Goal: Check status: Check status

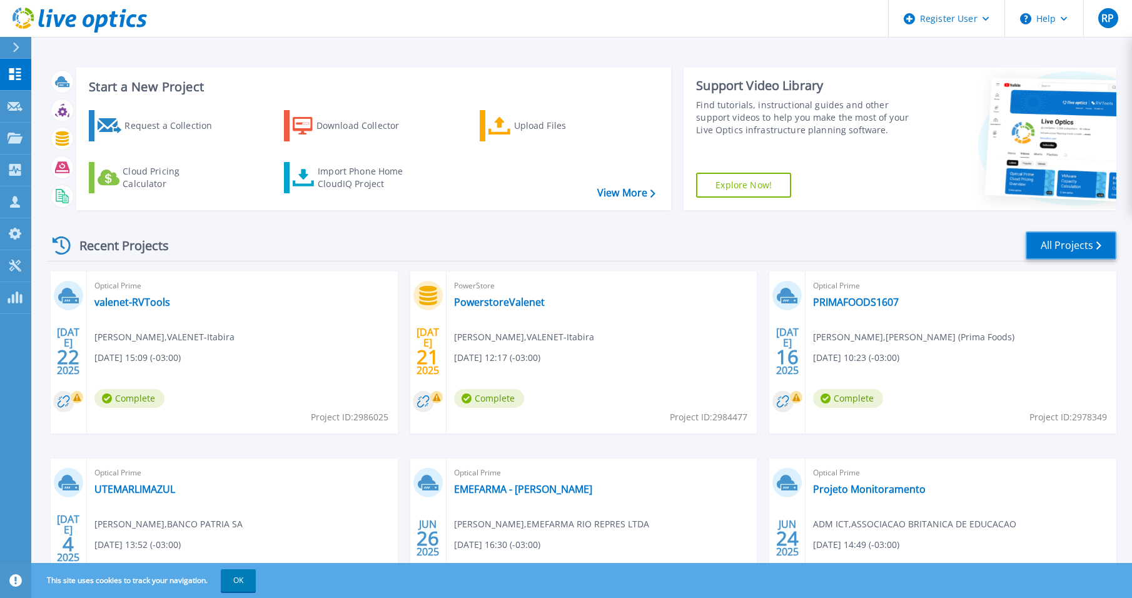
click at [1046, 236] on link "All Projects" at bounding box center [1071, 245] width 91 height 28
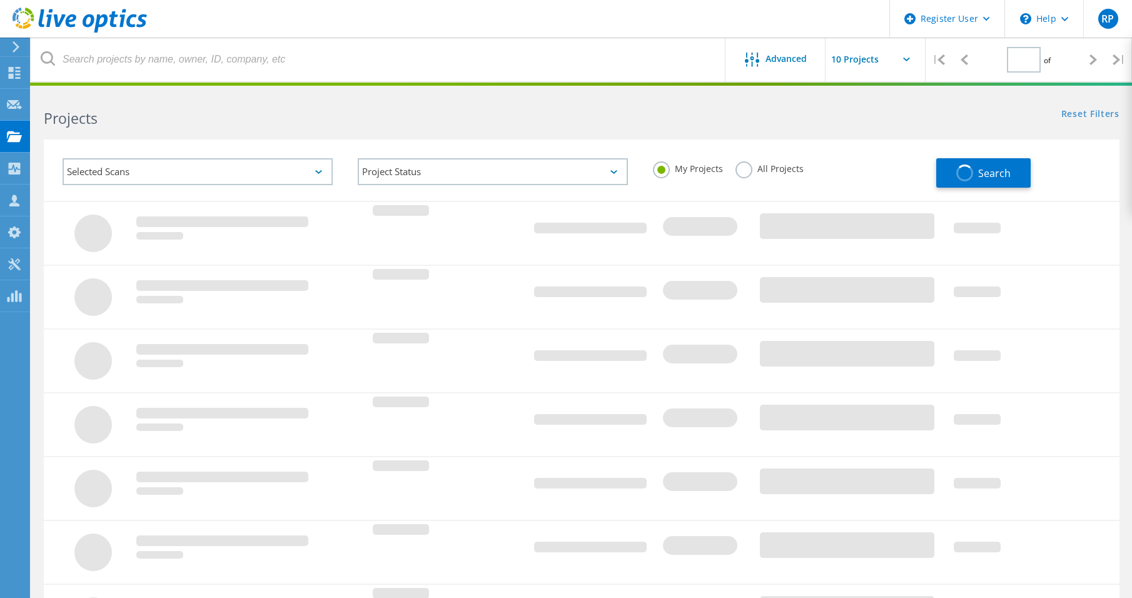
type input "1"
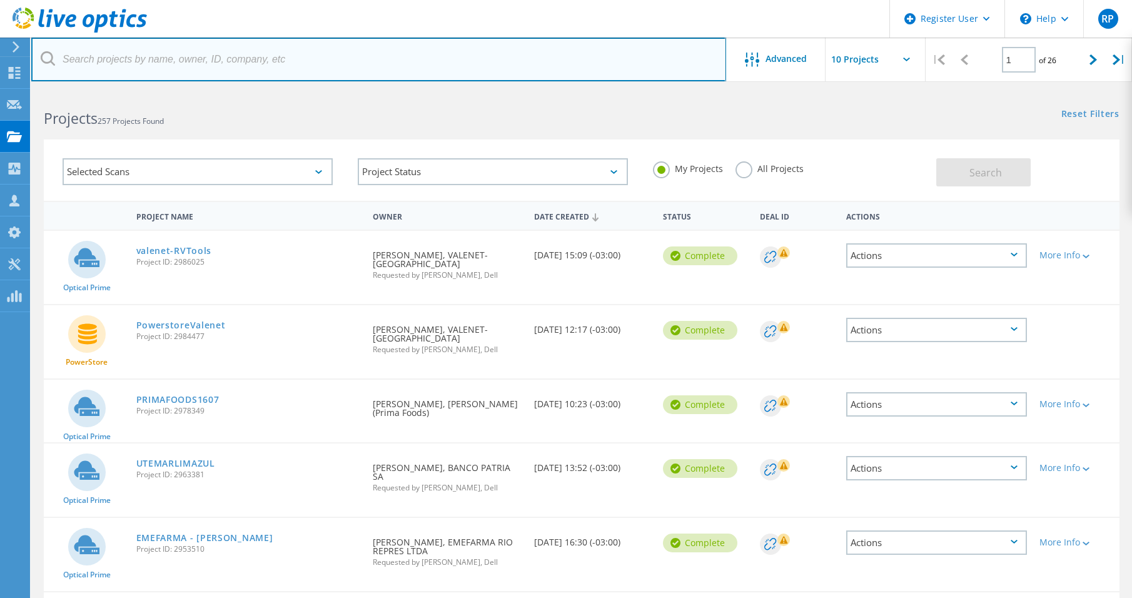
click at [146, 74] on input "text" at bounding box center [378, 60] width 695 height 44
type input "AGRONELLI"
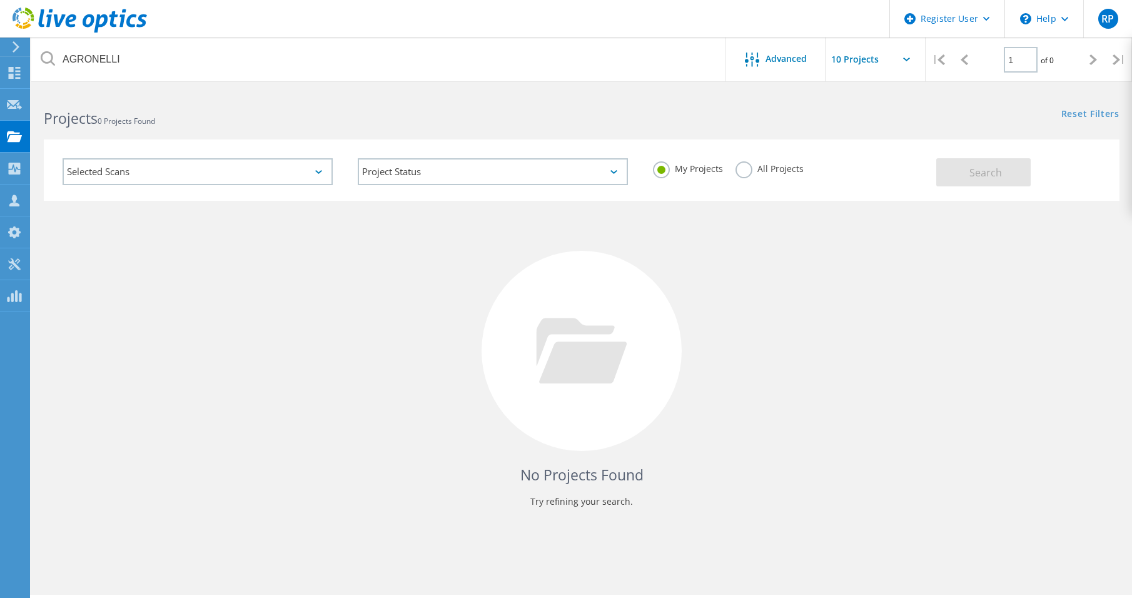
drag, startPoint x: 737, startPoint y: 173, endPoint x: 745, endPoint y: 174, distance: 7.7
click at [737, 173] on label "All Projects" at bounding box center [770, 167] width 68 height 12
click at [0, 0] on input "All Projects" at bounding box center [0, 0] width 0 height 0
click at [961, 169] on button "Search" at bounding box center [983, 172] width 94 height 28
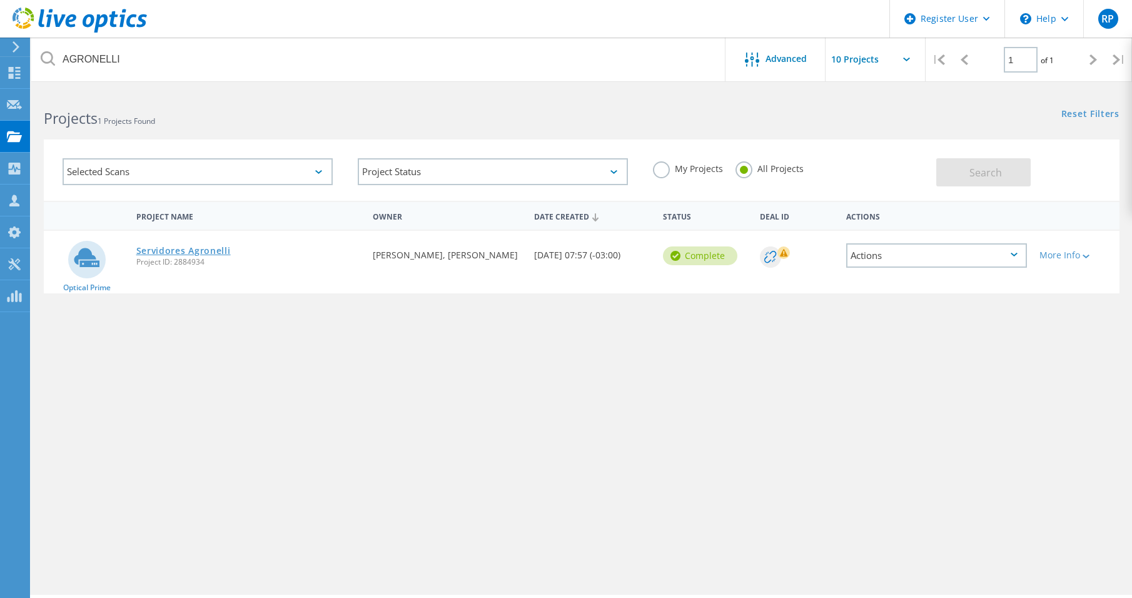
click at [212, 251] on link "Servidores Agronelli" at bounding box center [183, 250] width 94 height 9
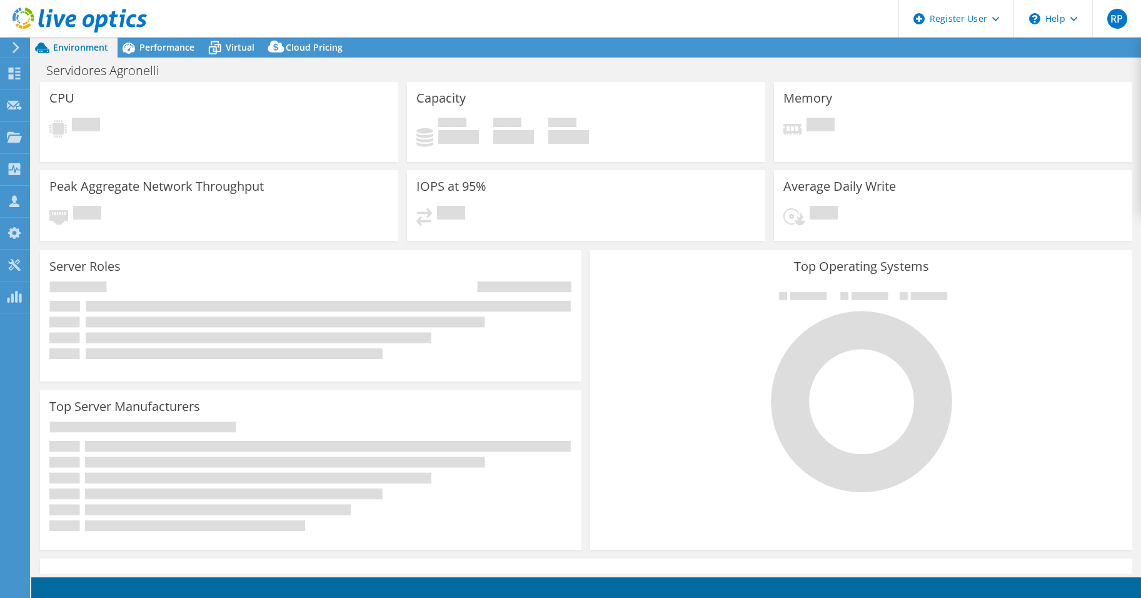
select select "USD"
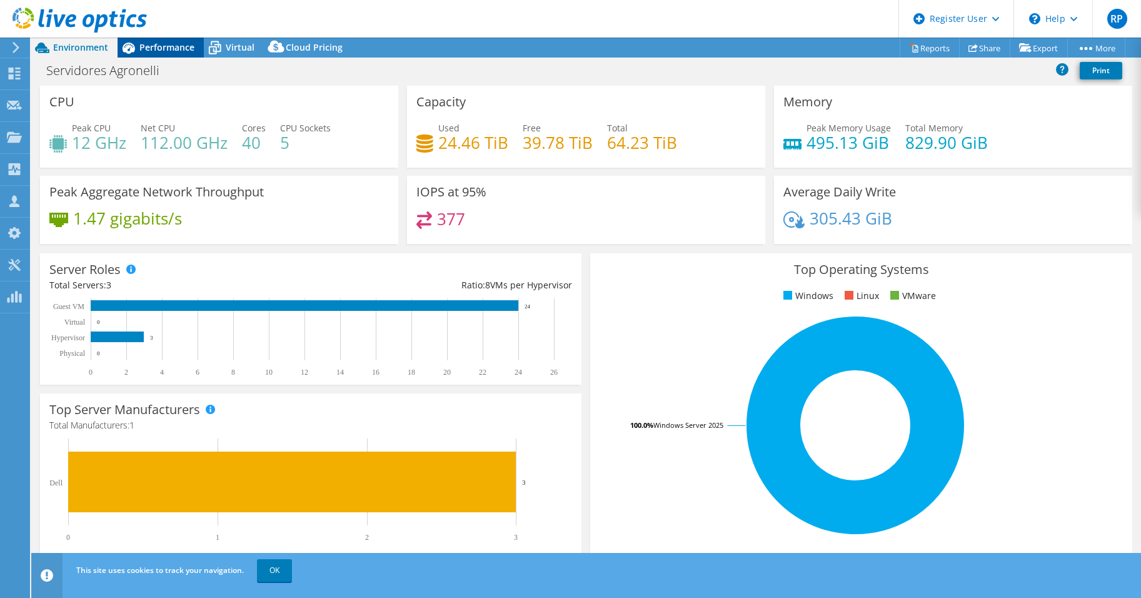
click at [149, 49] on span "Performance" at bounding box center [166, 47] width 55 height 12
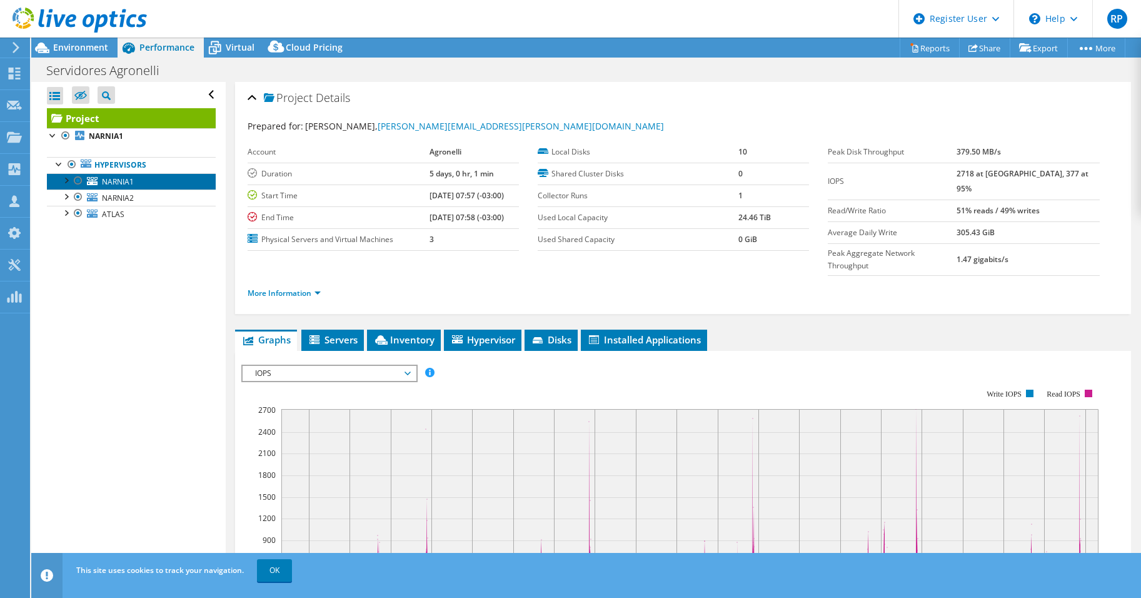
click at [110, 180] on span "NARNIA1" at bounding box center [118, 181] width 32 height 11
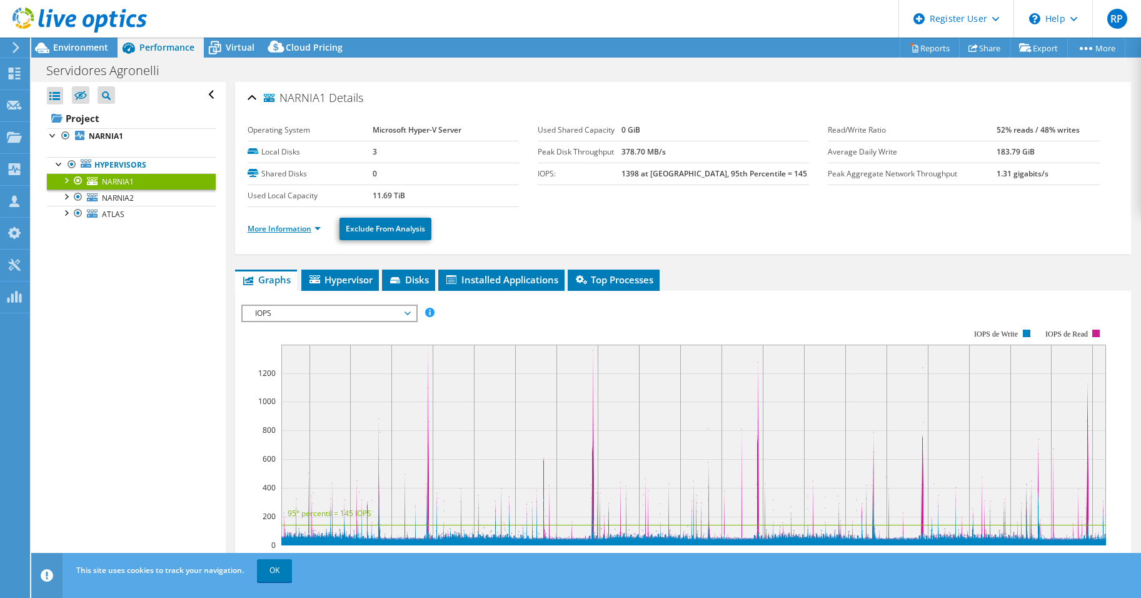
click at [320, 232] on link "More Information" at bounding box center [284, 228] width 73 height 11
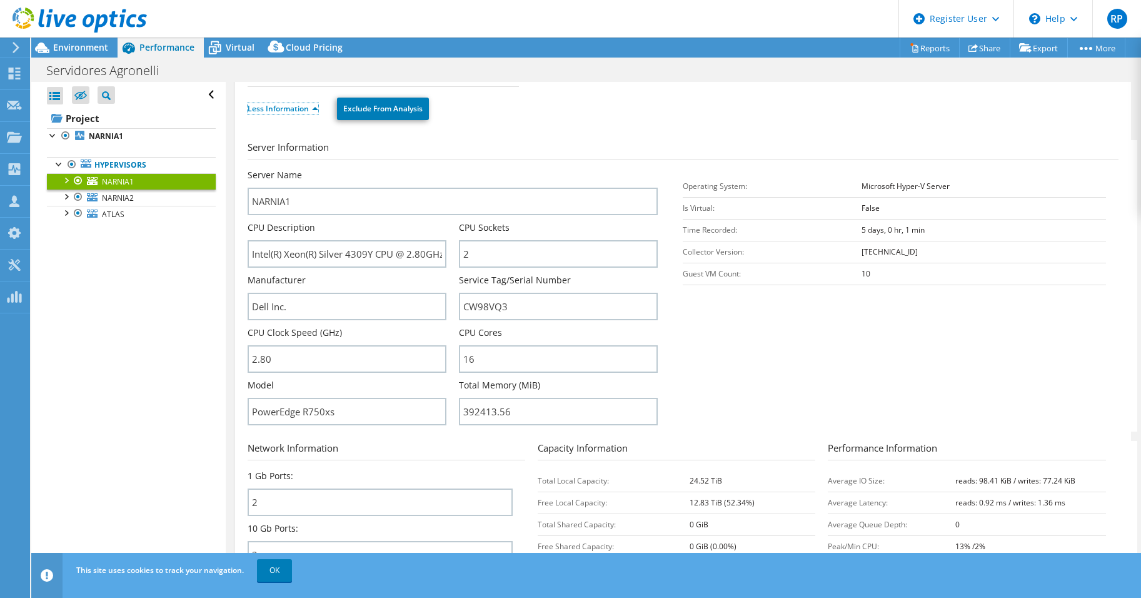
scroll to position [125, 0]
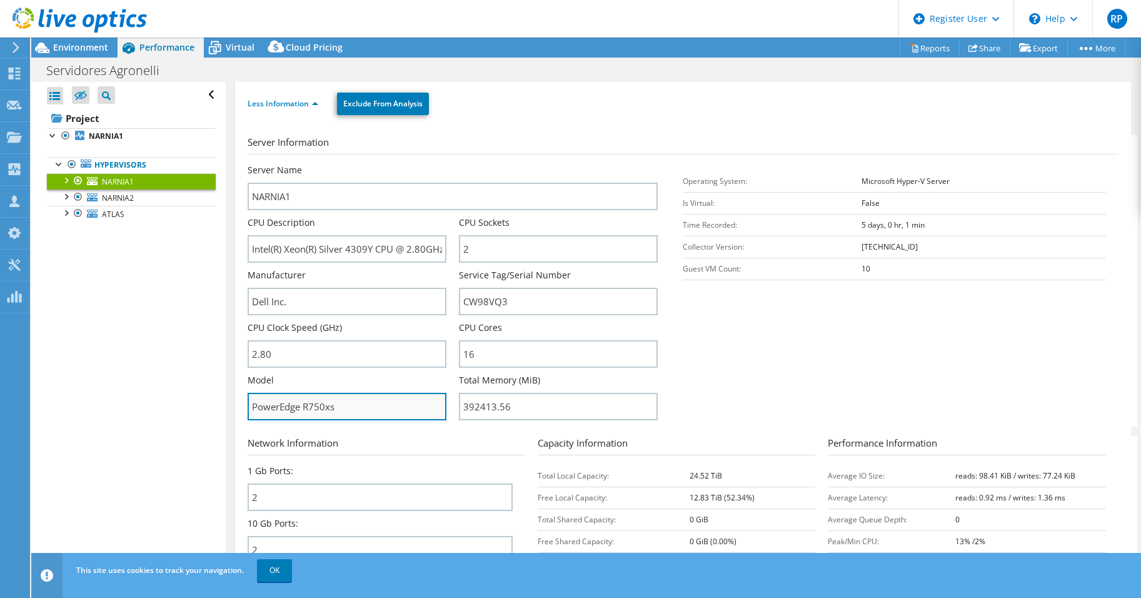
click at [315, 412] on input "PowerEdge R750xs" at bounding box center [347, 407] width 199 height 28
click at [345, 412] on input "PowerEdge R750xs" at bounding box center [347, 407] width 199 height 28
drag, startPoint x: 340, startPoint y: 408, endPoint x: 246, endPoint y: 406, distance: 93.8
click at [246, 406] on div "NARNIA1 Details Operating System Microsoft Hyper-V Server Local Disks 3 Shared …" at bounding box center [683, 326] width 896 height 739
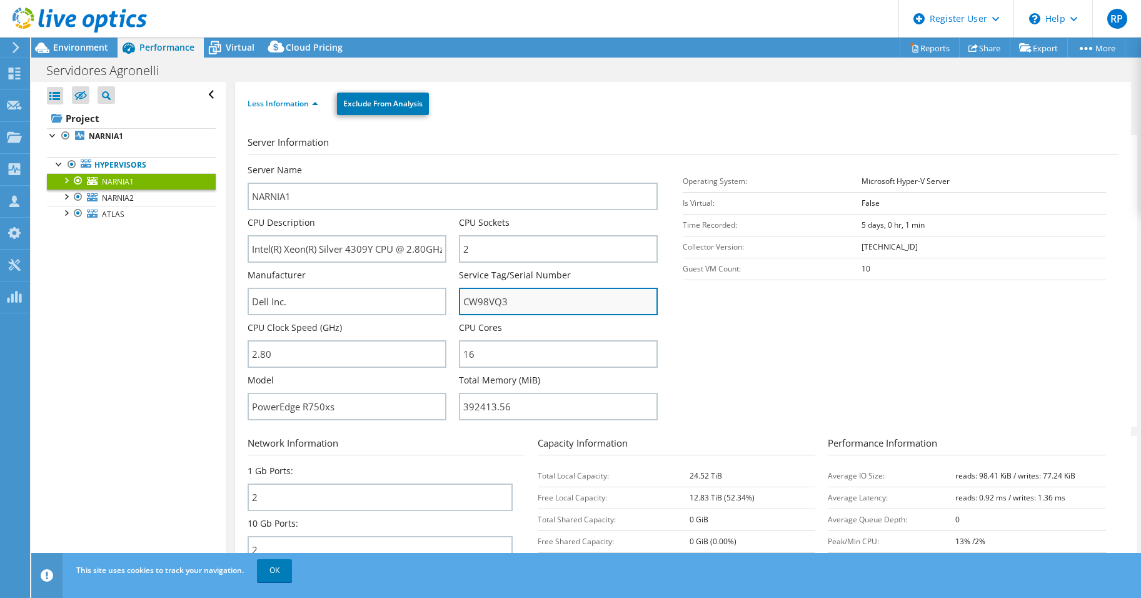
click at [485, 307] on input "CW98VQ3" at bounding box center [558, 302] width 199 height 28
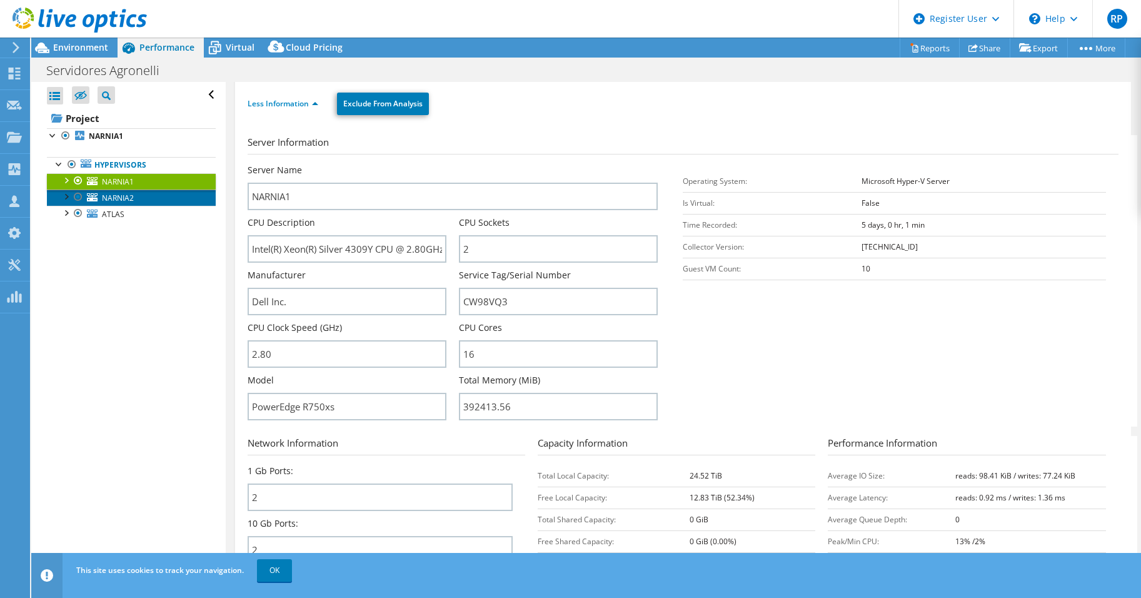
click at [118, 200] on span "NARNIA2" at bounding box center [118, 198] width 32 height 11
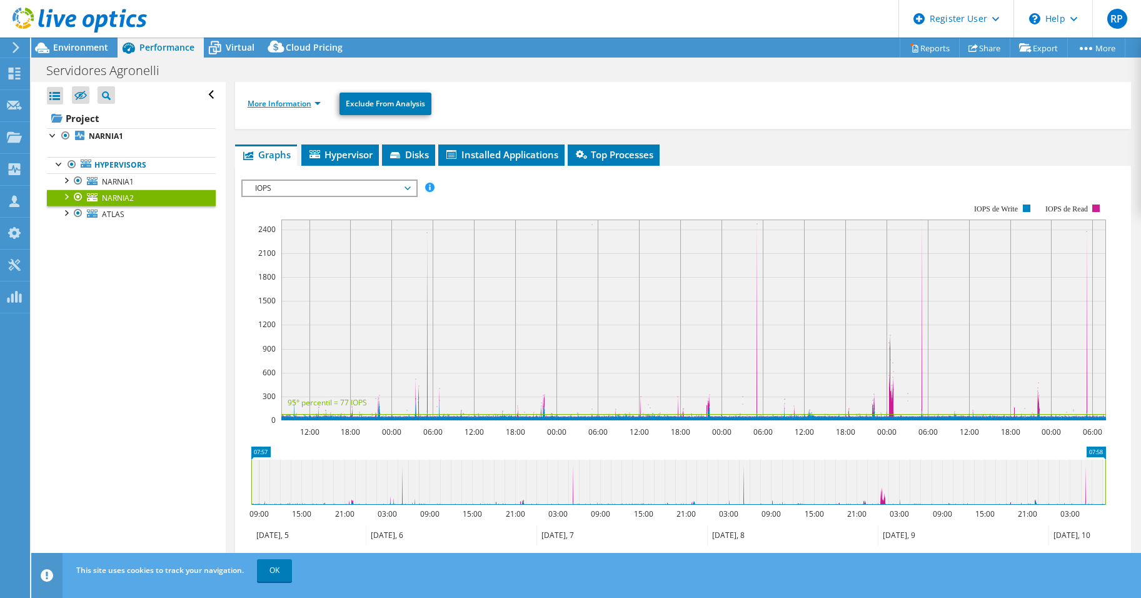
click at [319, 102] on link "More Information" at bounding box center [284, 103] width 73 height 11
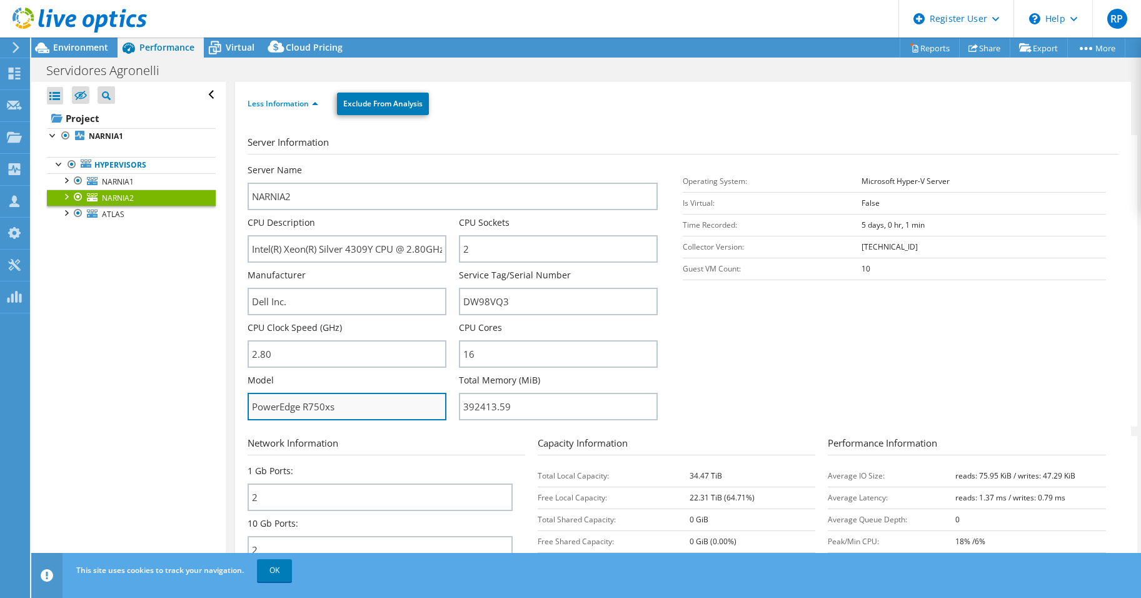
click at [296, 407] on input "PowerEdge R750xs" at bounding box center [347, 407] width 199 height 28
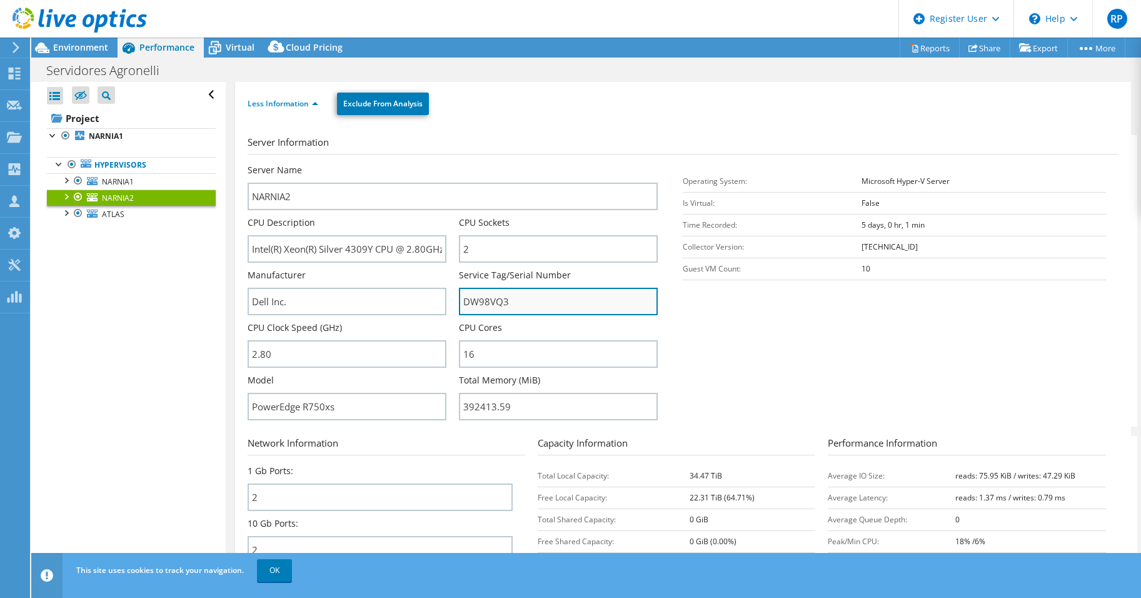
click at [477, 305] on input "DW98VQ3" at bounding box center [558, 302] width 199 height 28
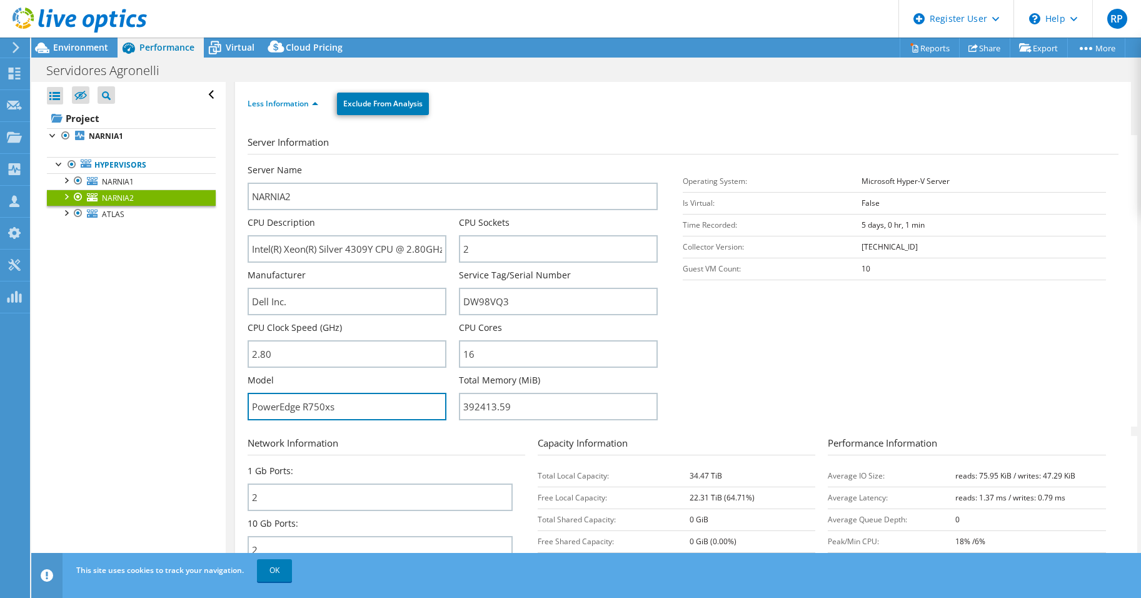
drag, startPoint x: 346, startPoint y: 406, endPoint x: 243, endPoint y: 407, distance: 102.6
click at [243, 407] on div "NARNIA2 Details Operating System Microsoft Hyper-V Server Local Disks 6 Shared …" at bounding box center [683, 326] width 896 height 739
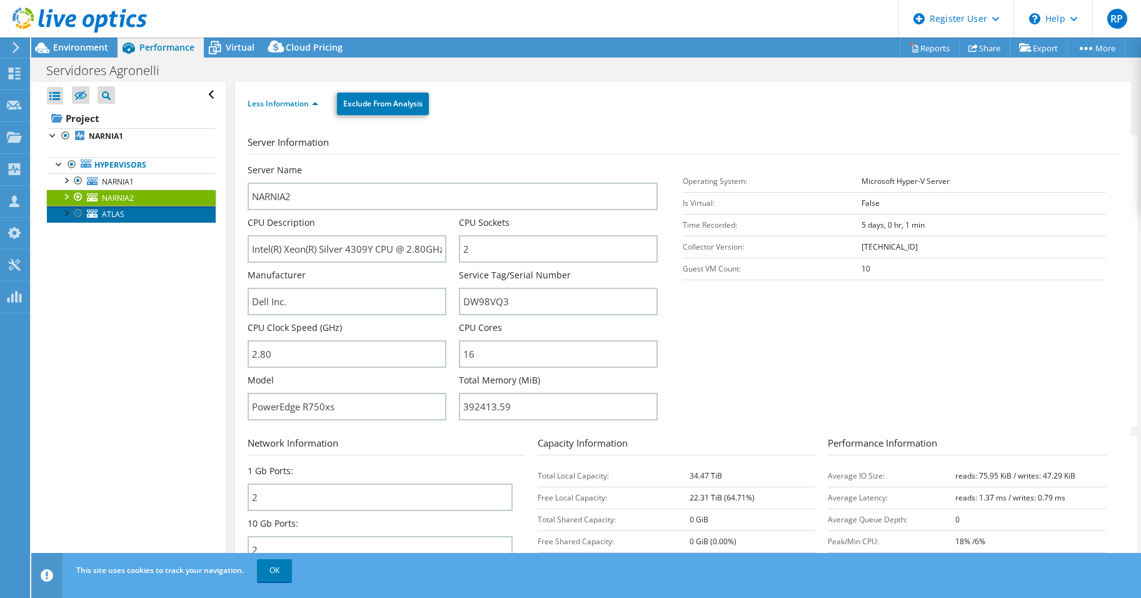
click at [107, 214] on span "ATLAS" at bounding box center [113, 214] width 23 height 11
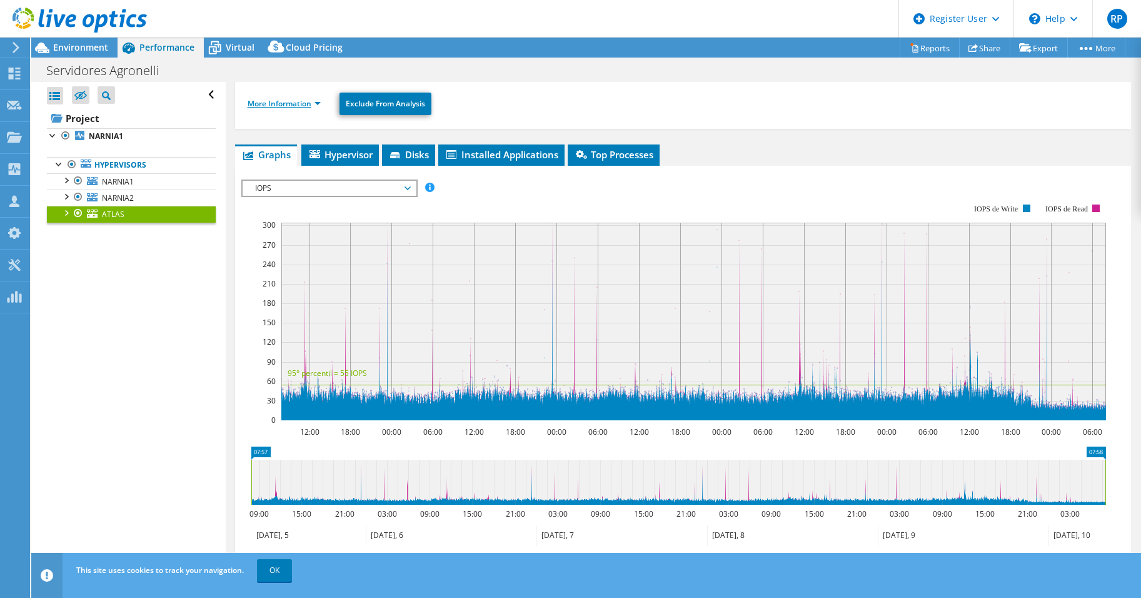
click at [313, 104] on link "More Information" at bounding box center [284, 103] width 73 height 11
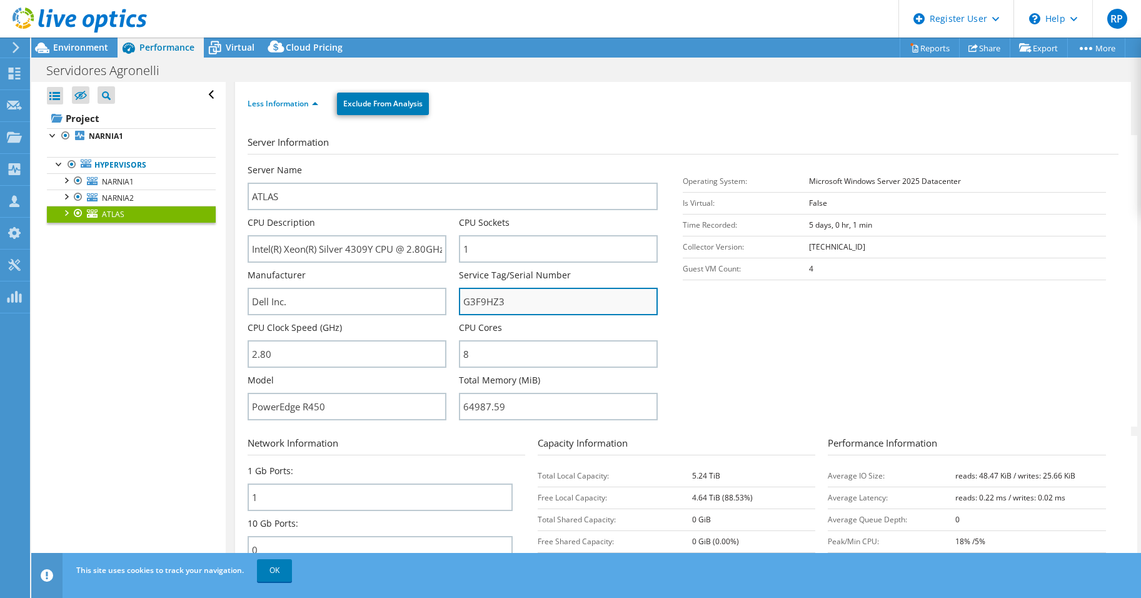
click at [473, 306] on input "G3F9HZ3" at bounding box center [558, 302] width 199 height 28
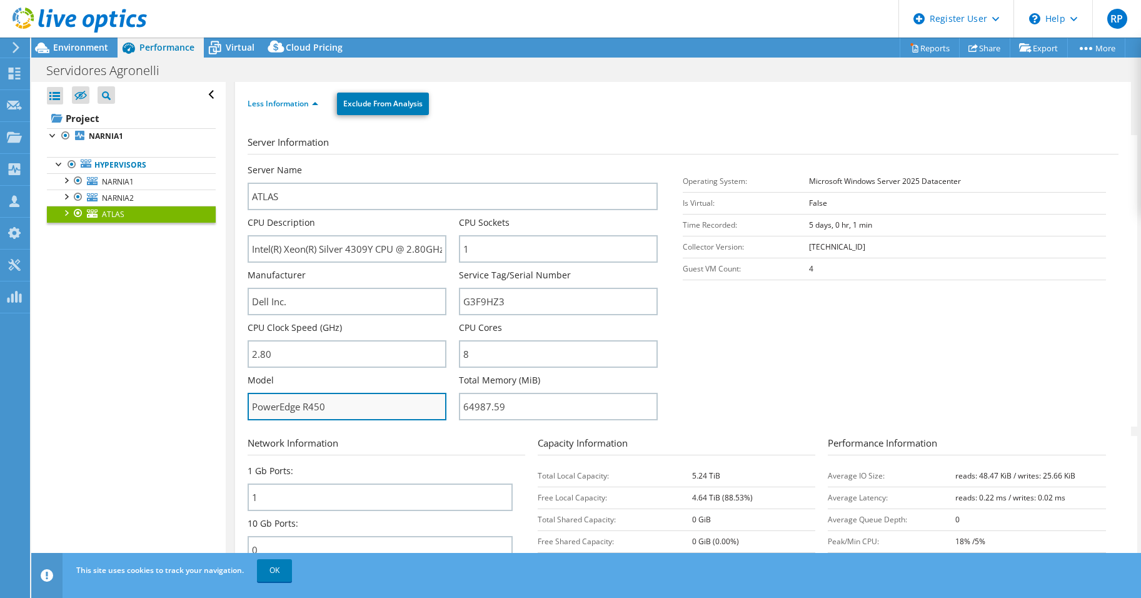
drag, startPoint x: 341, startPoint y: 408, endPoint x: 253, endPoint y: 410, distance: 88.2
click at [253, 410] on input "PowerEdge R450" at bounding box center [347, 407] width 199 height 28
